Goal: Find contact information: Find contact information

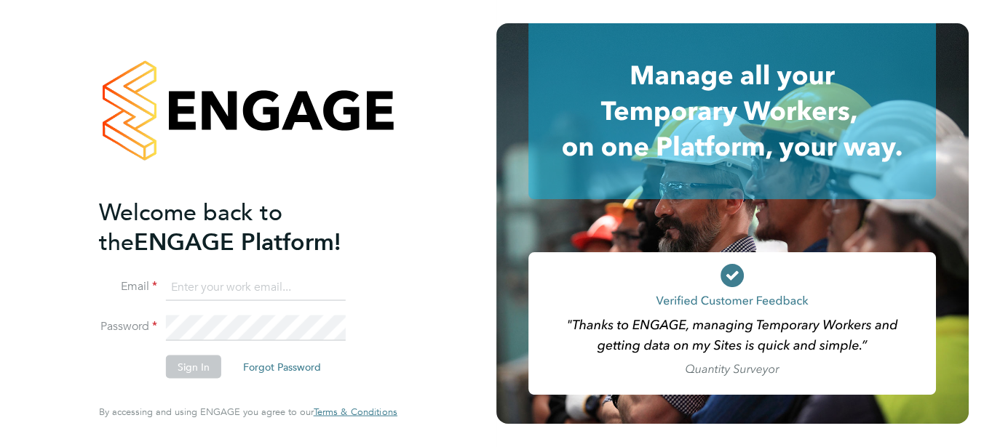
type input "[EMAIL_ADDRESS][DOMAIN_NAME]"
click at [183, 366] on button "Sign In" at bounding box center [193, 367] width 55 height 23
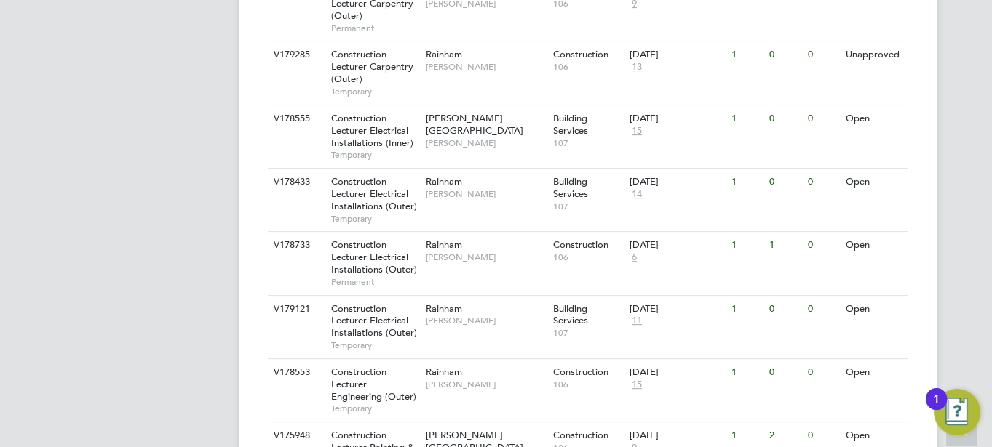
scroll to position [767, 0]
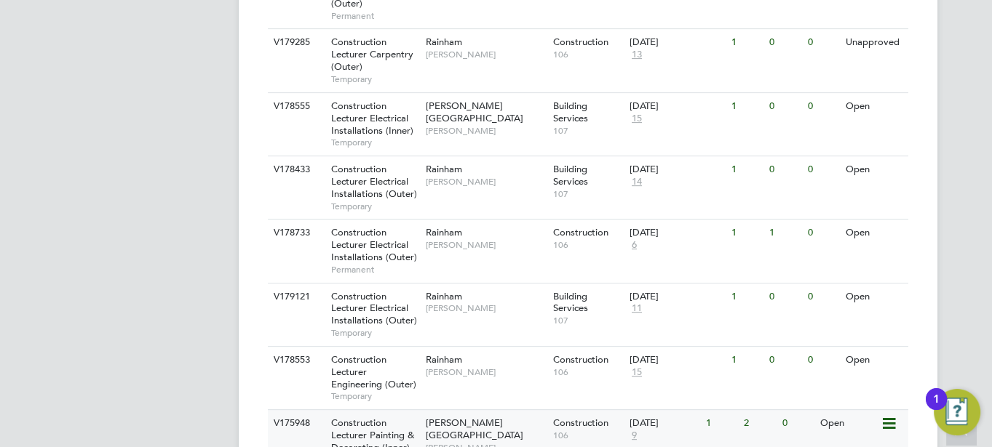
click at [354, 417] on span "Construction Lecturer Painting & Decorating (Inner)" at bounding box center [372, 435] width 83 height 37
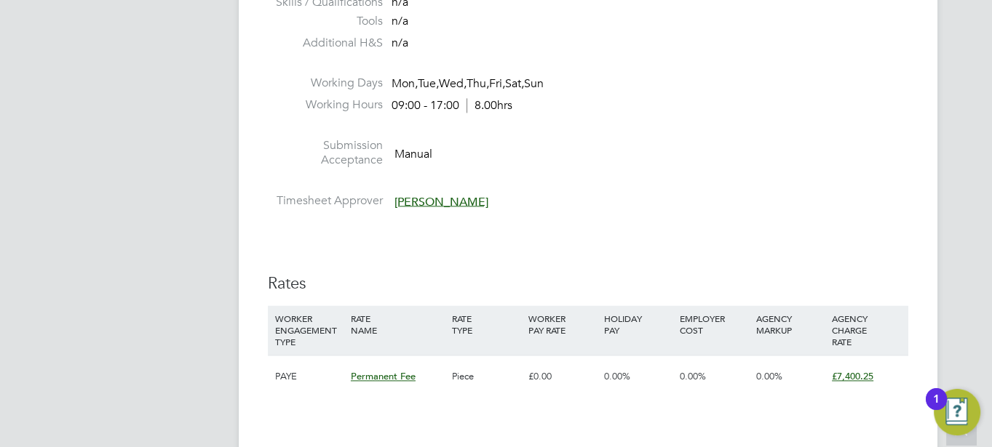
scroll to position [2446, 0]
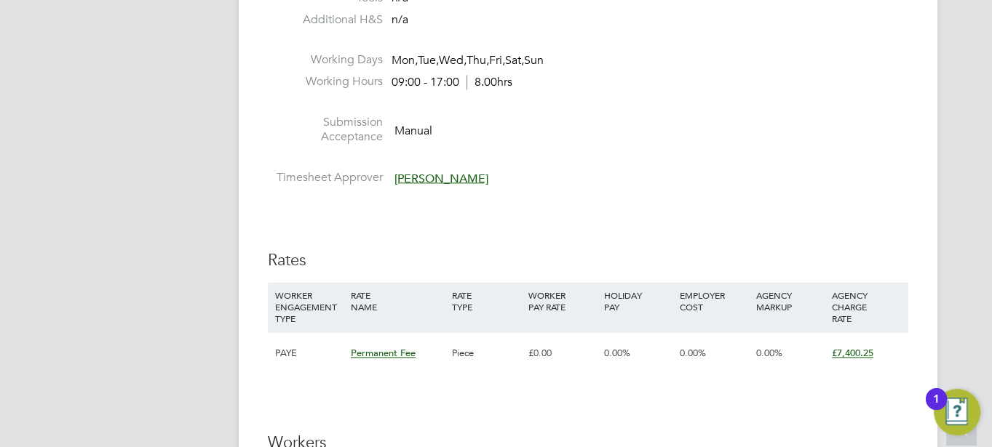
click at [415, 177] on span "[PERSON_NAME]" at bounding box center [441, 178] width 94 height 15
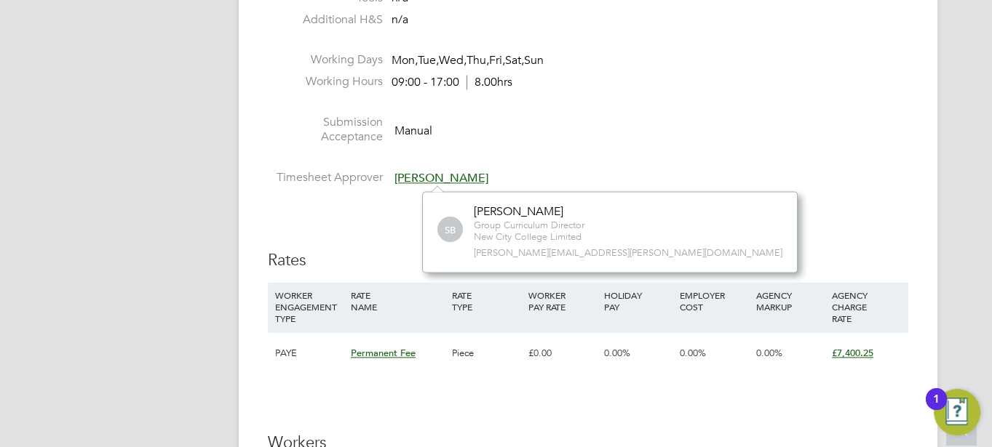
click at [418, 180] on span "[PERSON_NAME]" at bounding box center [441, 178] width 94 height 15
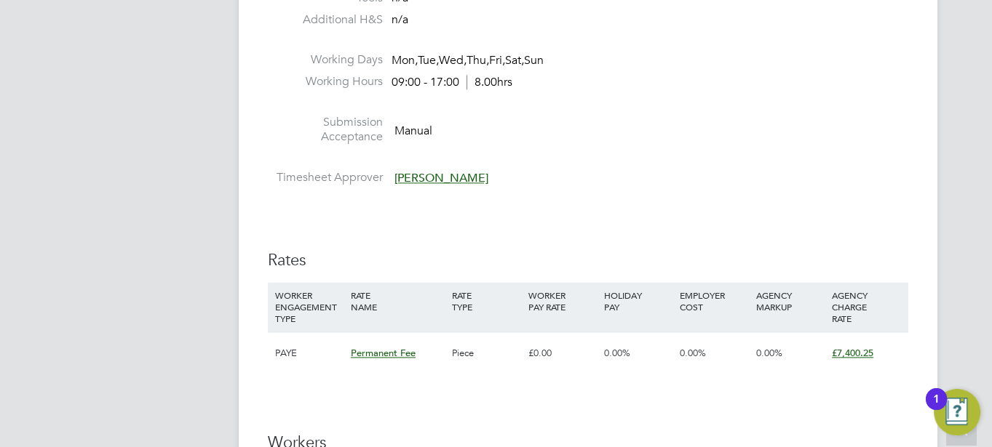
click at [418, 180] on span "[PERSON_NAME]" at bounding box center [441, 178] width 94 height 15
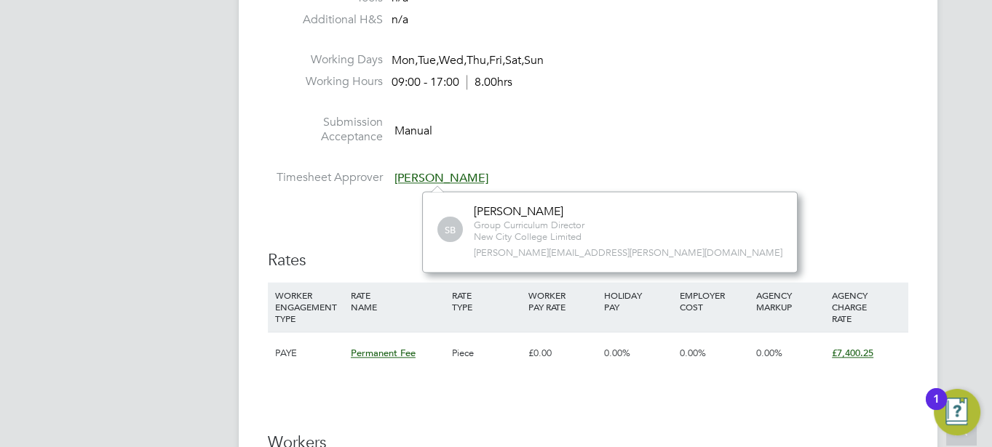
click at [418, 180] on span "[PERSON_NAME]" at bounding box center [441, 178] width 94 height 15
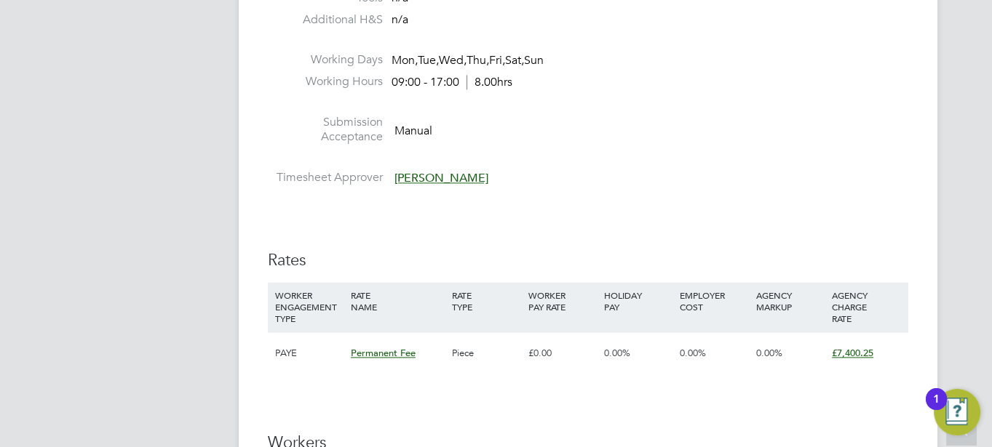
click at [418, 180] on span "[PERSON_NAME]" at bounding box center [441, 178] width 94 height 15
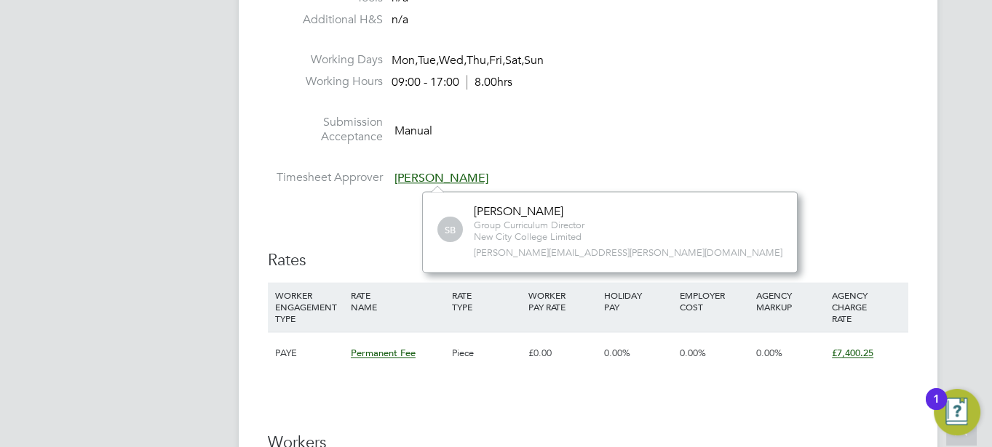
drag, startPoint x: 474, startPoint y: 213, endPoint x: 575, endPoint y: 202, distance: 101.7
click at [575, 202] on div "SB [PERSON_NAME] Group Curriculum Director New City College Limited [PERSON_NAM…" at bounding box center [609, 231] width 375 height 81
click at [523, 255] on span "[PERSON_NAME][EMAIL_ADDRESS][PERSON_NAME][DOMAIN_NAME]" at bounding box center [628, 253] width 308 height 12
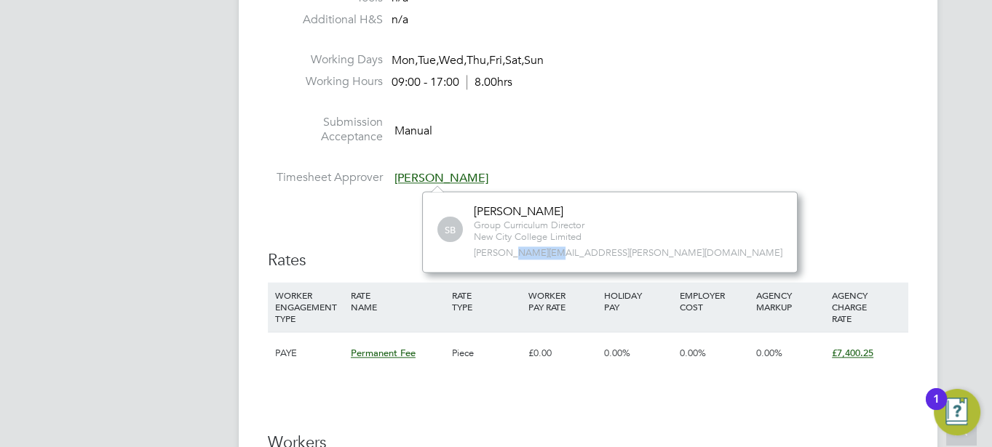
click at [523, 255] on span "[PERSON_NAME][EMAIL_ADDRESS][PERSON_NAME][DOMAIN_NAME]" at bounding box center [628, 253] width 308 height 12
drag, startPoint x: 475, startPoint y: 253, endPoint x: 633, endPoint y: 250, distance: 157.9
click at [633, 250] on div "SB [PERSON_NAME] Group Curriculum Director New City College Limited [PERSON_NAM…" at bounding box center [609, 231] width 375 height 81
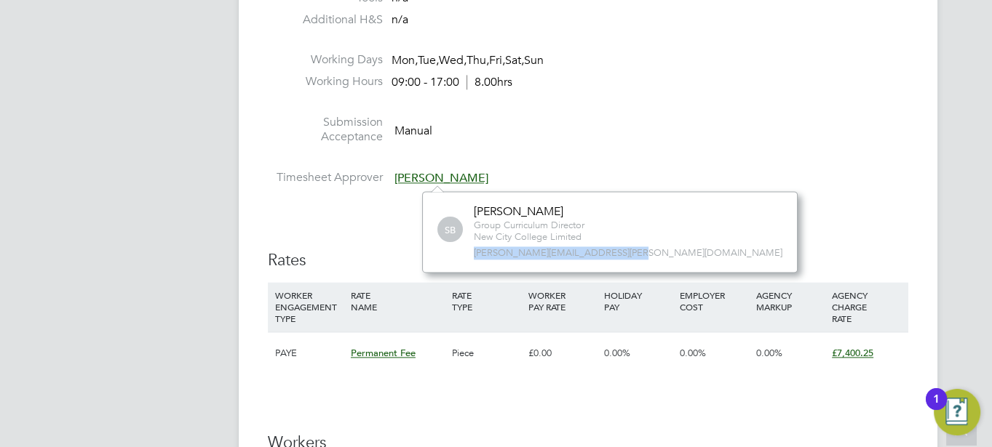
copy span "[PERSON_NAME][EMAIL_ADDRESS][PERSON_NAME][DOMAIN_NAME]"
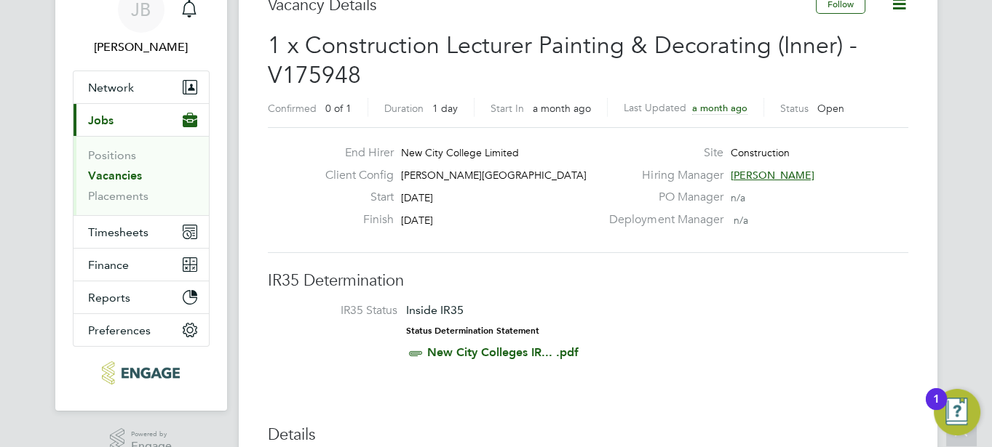
scroll to position [0, 0]
